Goal: Information Seeking & Learning: Learn about a topic

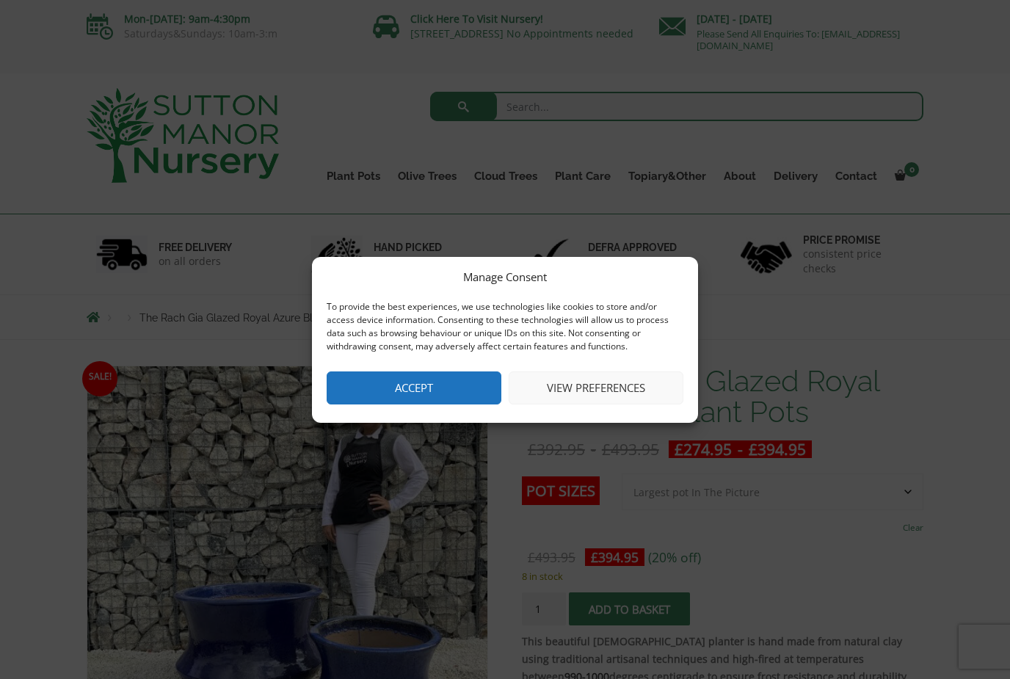
click at [463, 394] on button "Accept" at bounding box center [414, 387] width 175 height 33
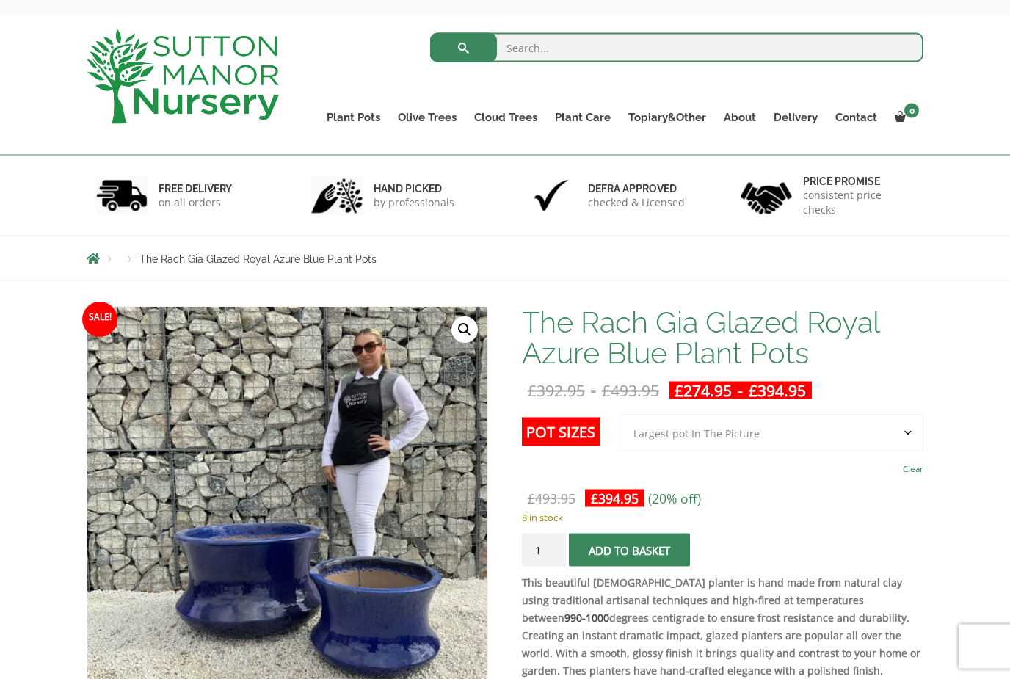
scroll to position [54, 0]
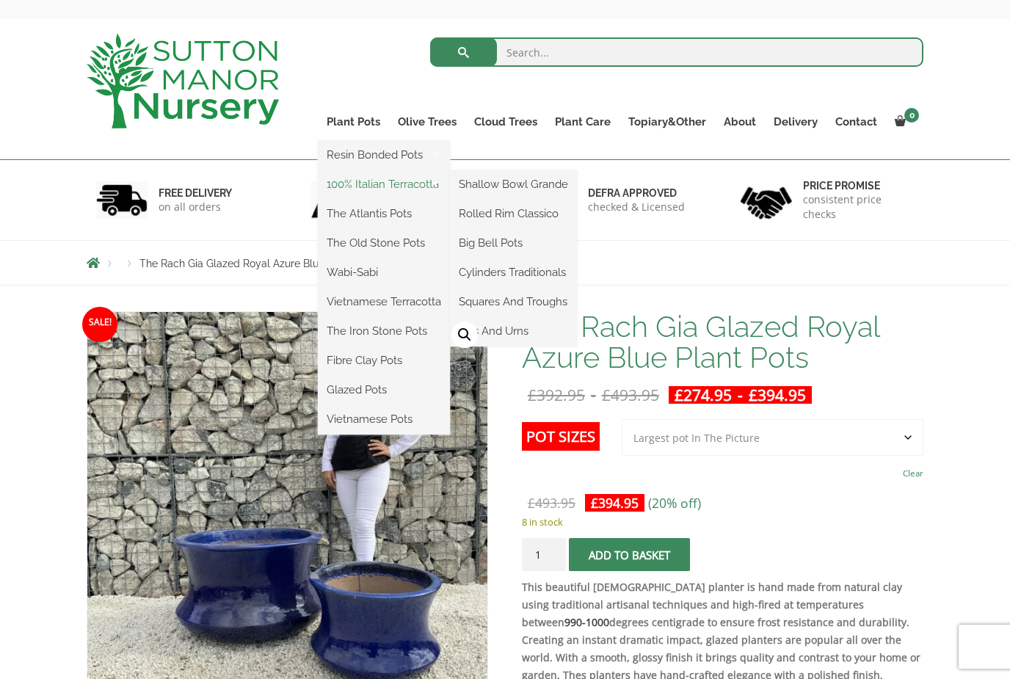
click at [371, 186] on link "100% Italian Terracotta" at bounding box center [384, 184] width 132 height 22
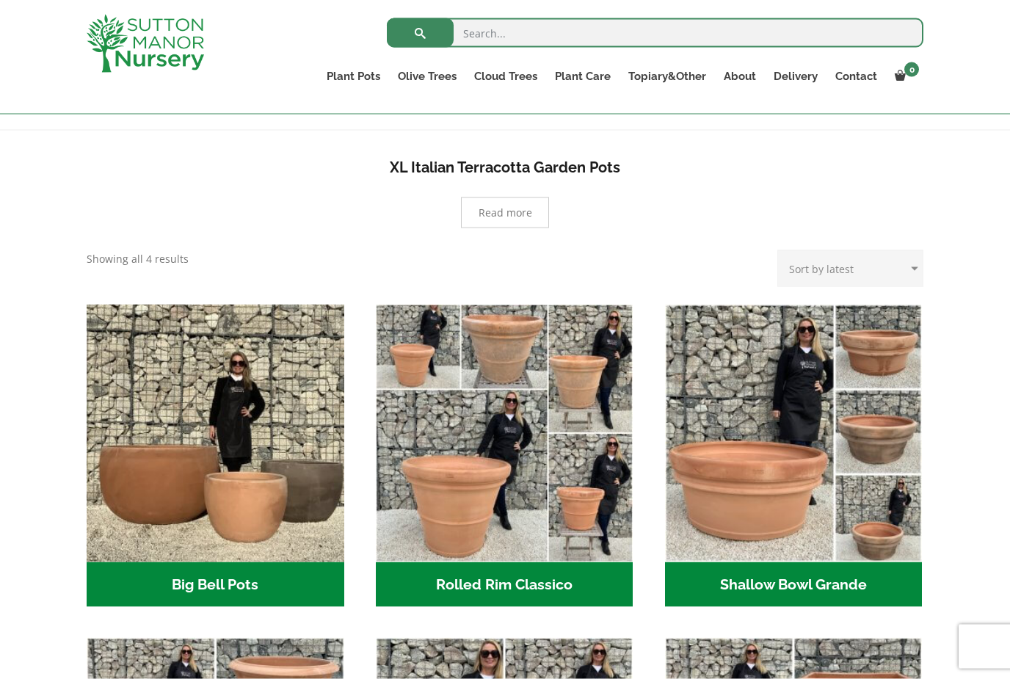
scroll to position [280, 0]
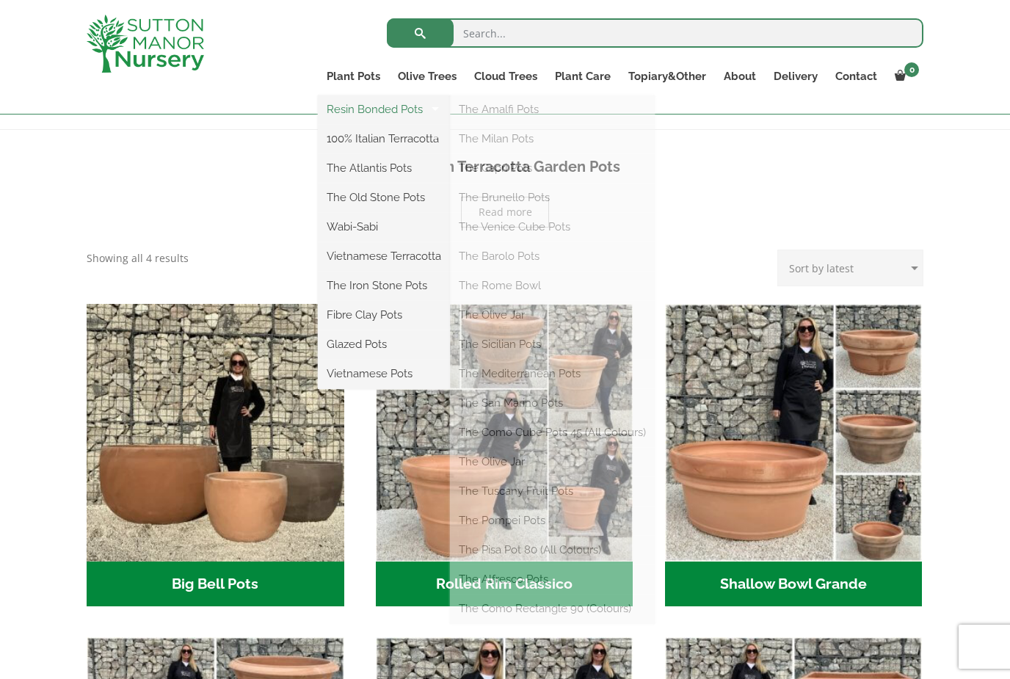
click at [370, 109] on link "Resin Bonded Pots" at bounding box center [384, 109] width 132 height 22
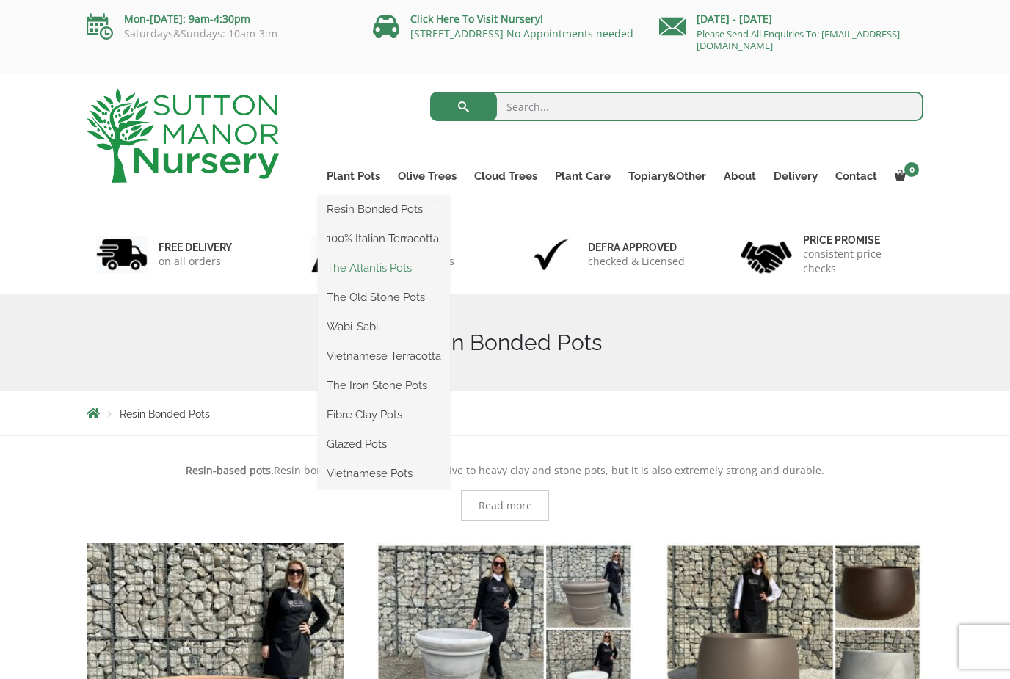
click at [366, 273] on link "The Atlantis Pots" at bounding box center [384, 268] width 132 height 22
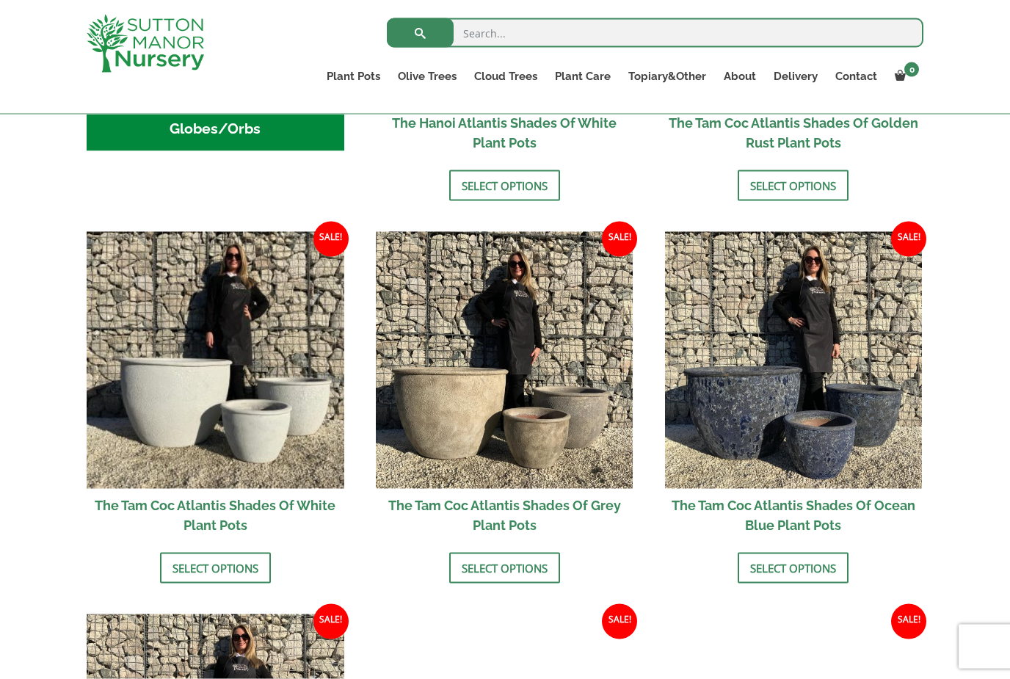
scroll to position [766, 0]
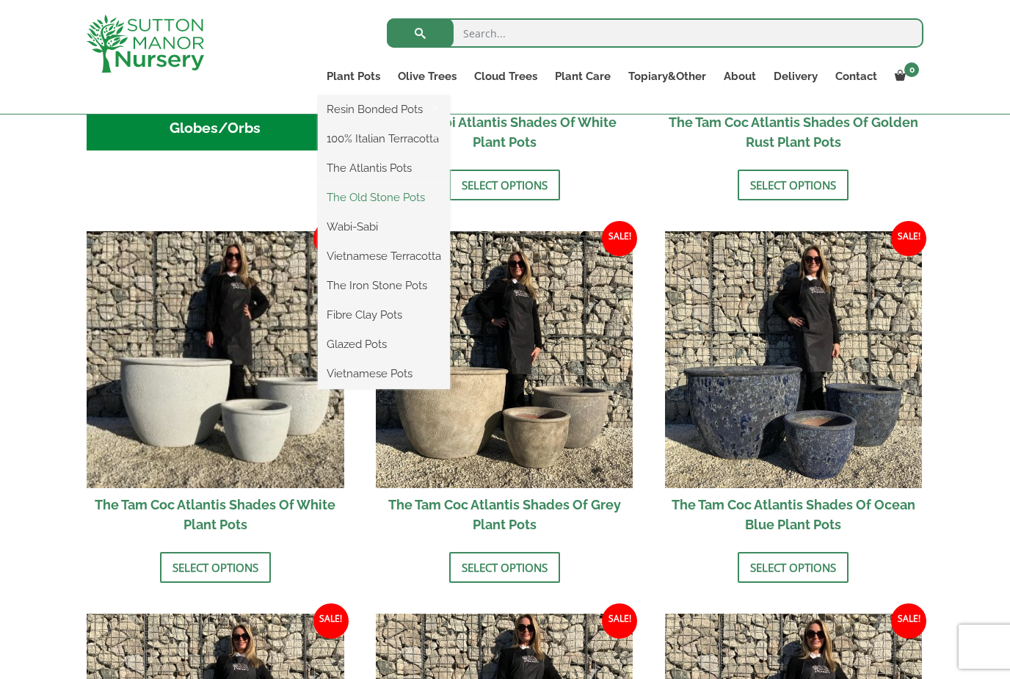
click at [362, 195] on link "The Old Stone Pots" at bounding box center [384, 197] width 132 height 22
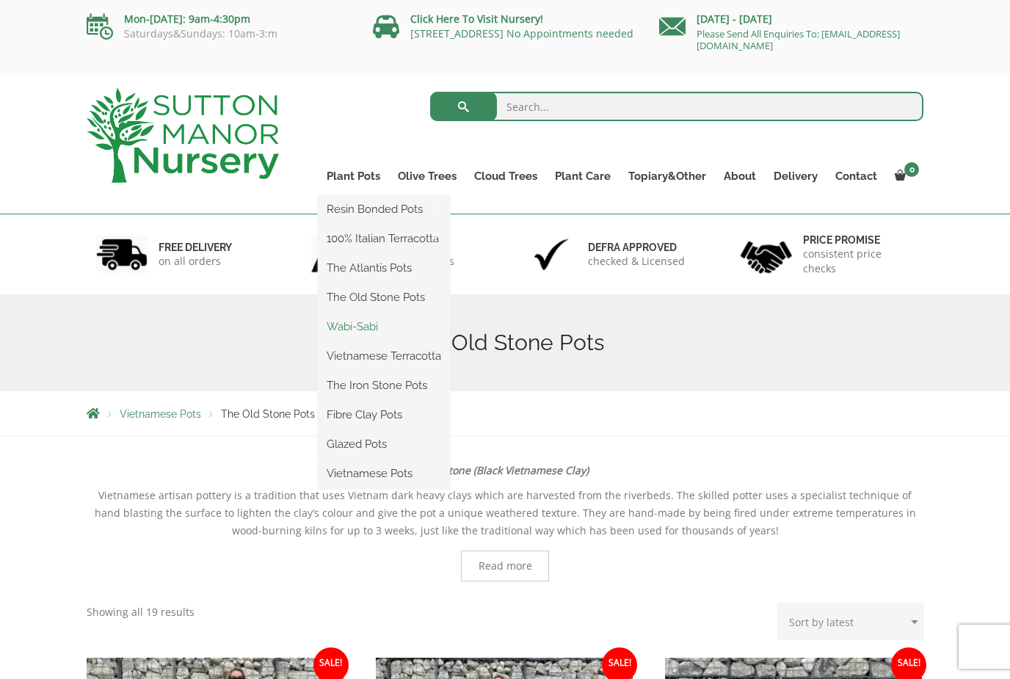
click at [369, 327] on link "Wabi-Sabi" at bounding box center [384, 327] width 132 height 22
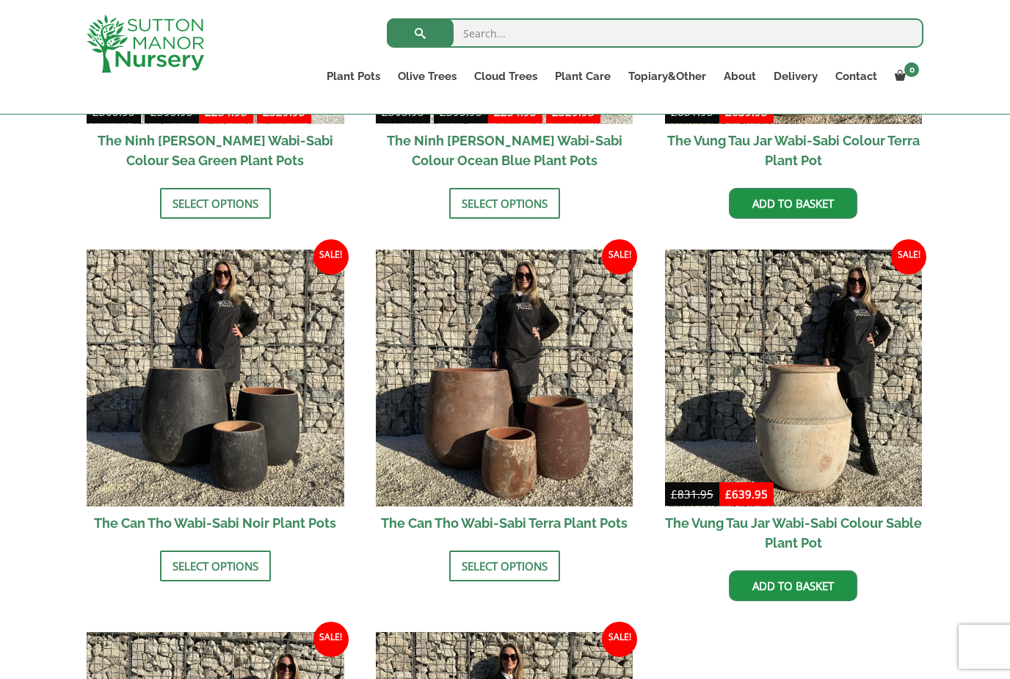
scroll to position [1269, 0]
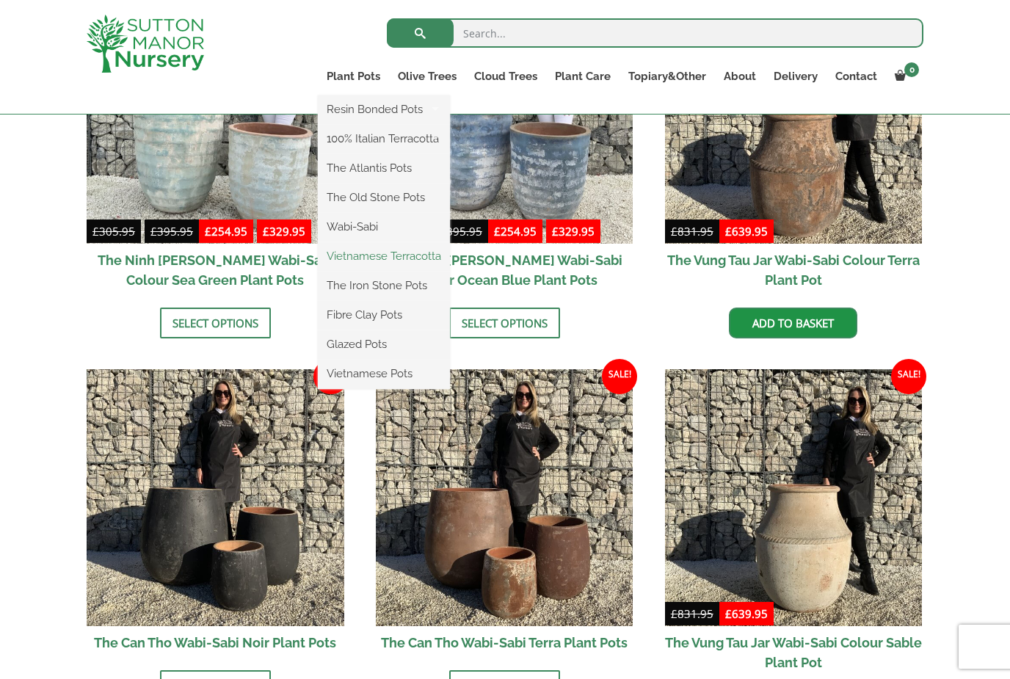
click at [376, 261] on link "Vietnamese Terracotta" at bounding box center [384, 256] width 132 height 22
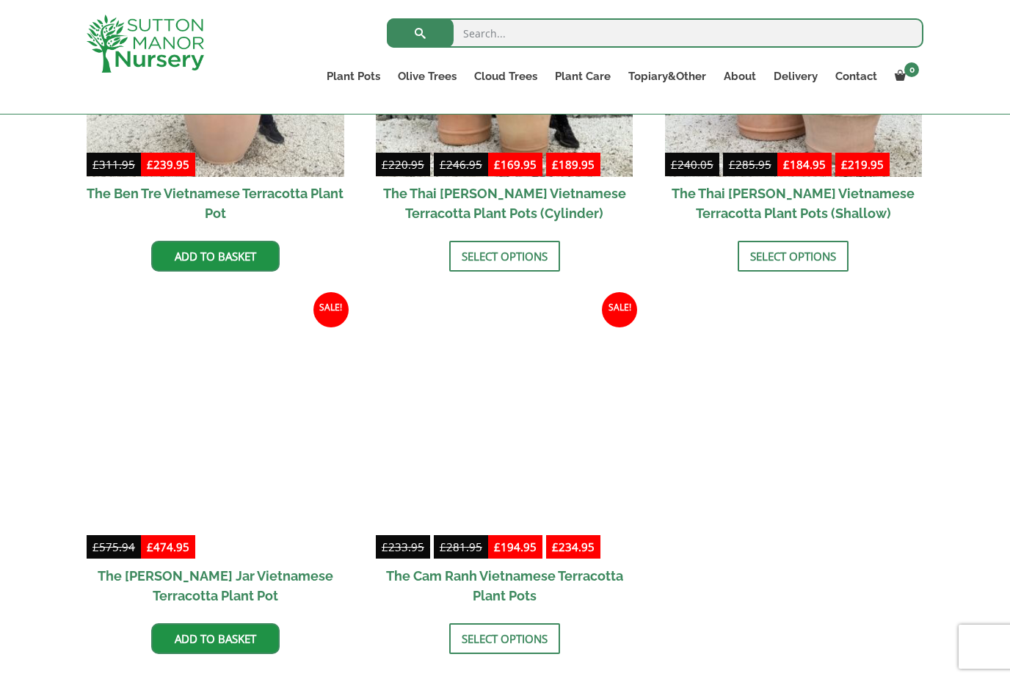
scroll to position [544, 0]
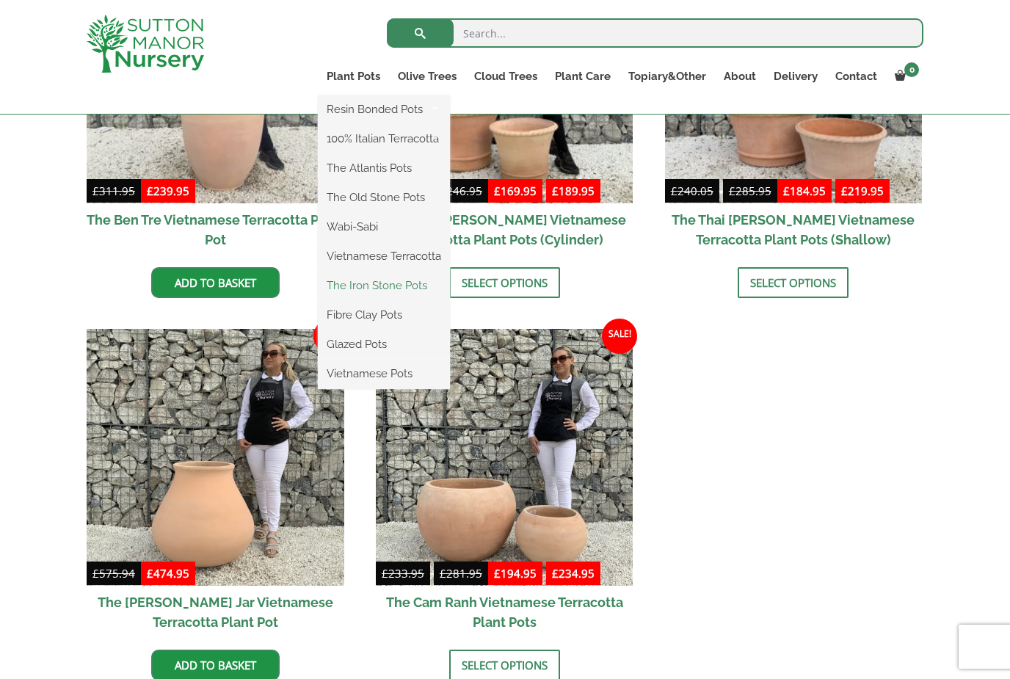
click at [366, 285] on link "The Iron Stone Pots" at bounding box center [384, 286] width 132 height 22
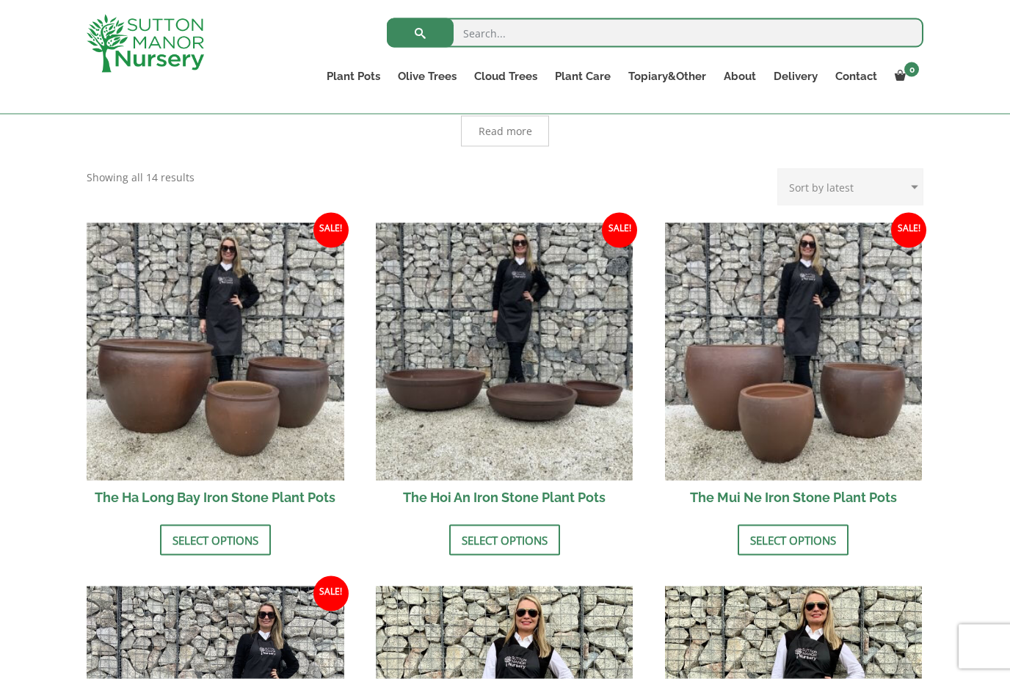
scroll to position [308, 0]
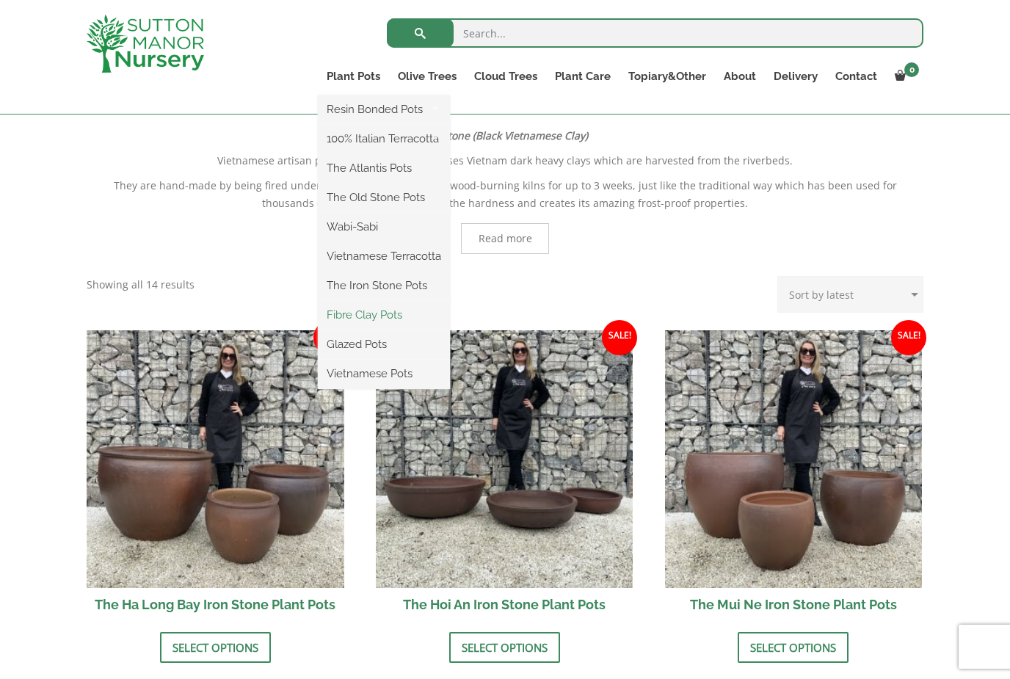
click at [371, 322] on link "Fibre Clay Pots" at bounding box center [384, 315] width 132 height 22
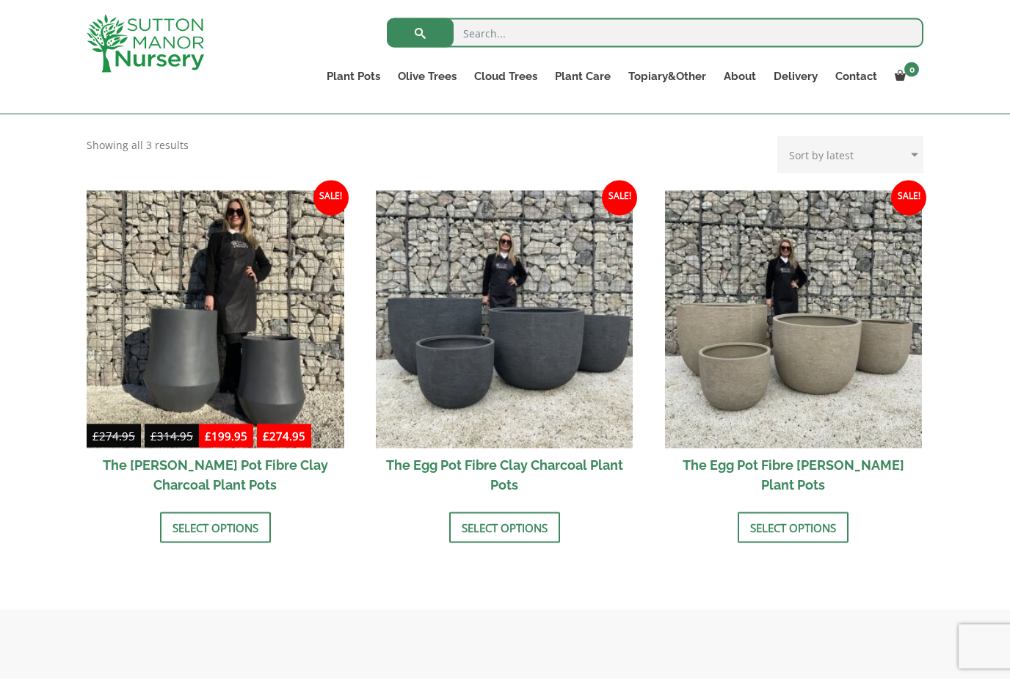
scroll to position [457, 0]
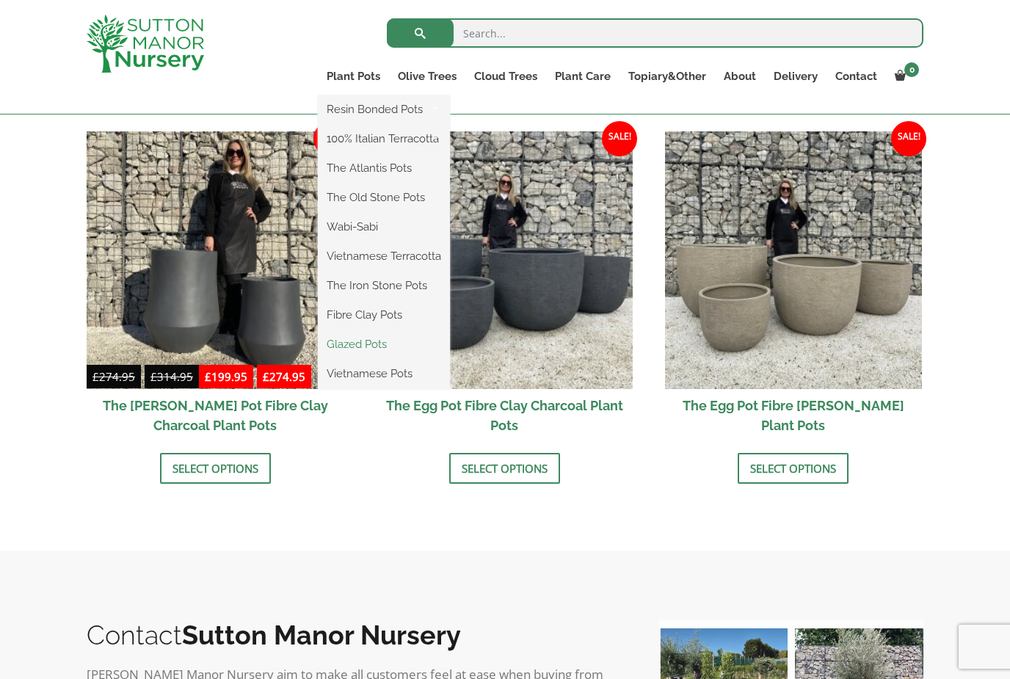
click at [361, 344] on link "Glazed Pots" at bounding box center [384, 344] width 132 height 22
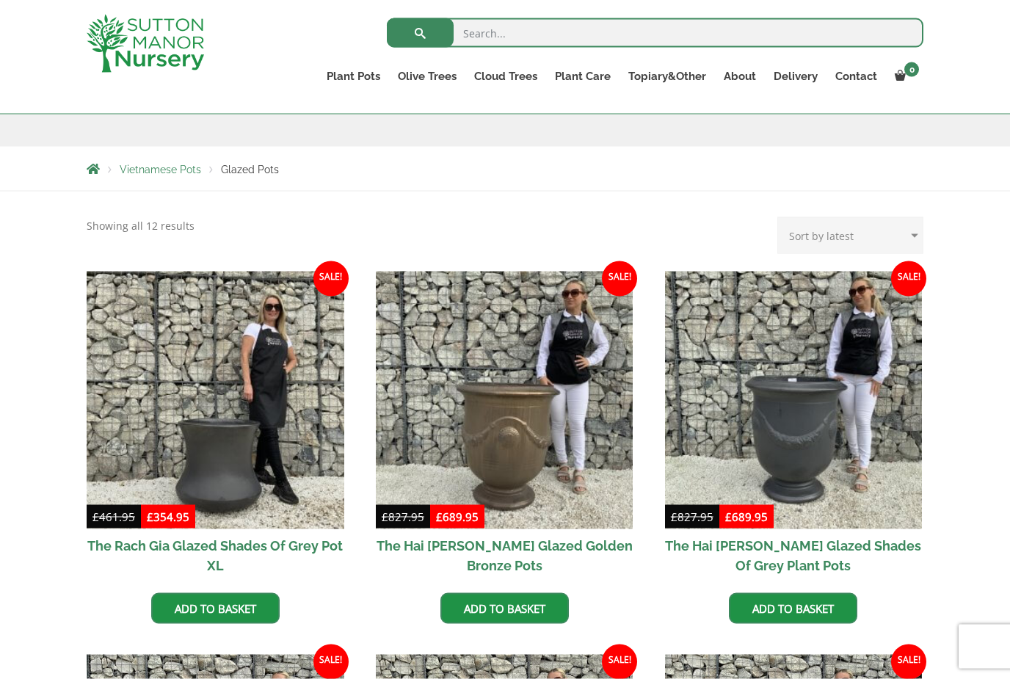
scroll to position [219, 0]
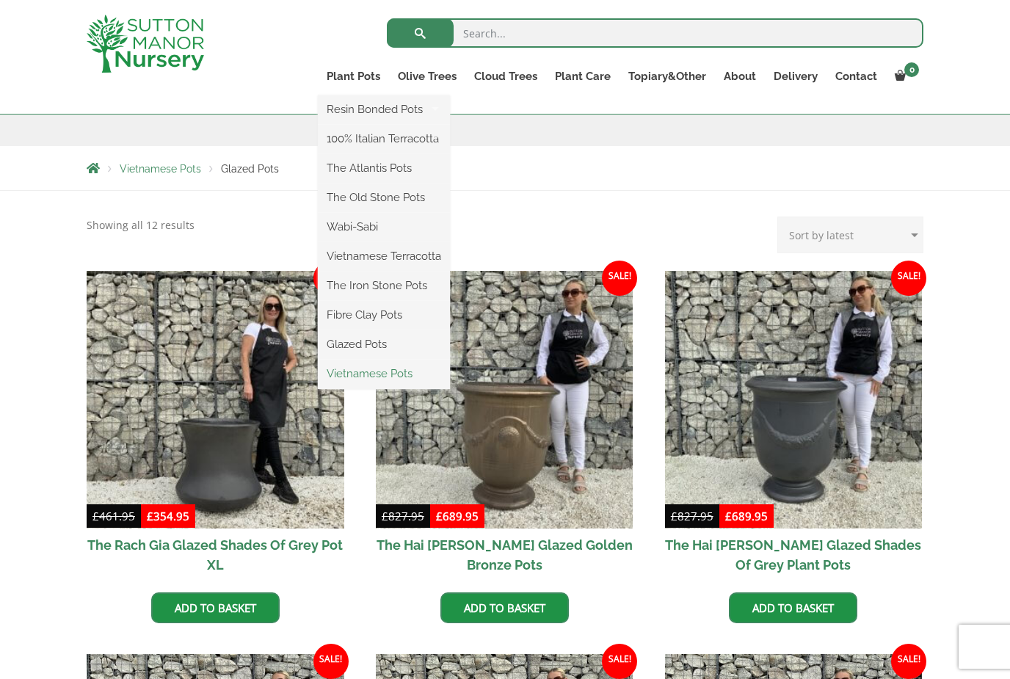
click at [384, 380] on link "Vietnamese Pots" at bounding box center [384, 374] width 132 height 22
